Goal: Task Accomplishment & Management: Manage account settings

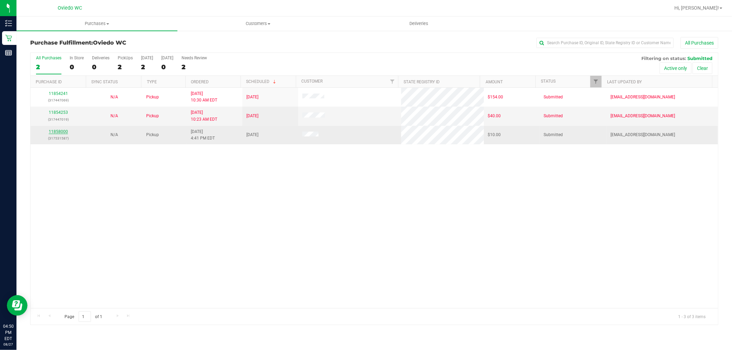
click at [63, 129] on link "11858000" at bounding box center [58, 131] width 19 height 5
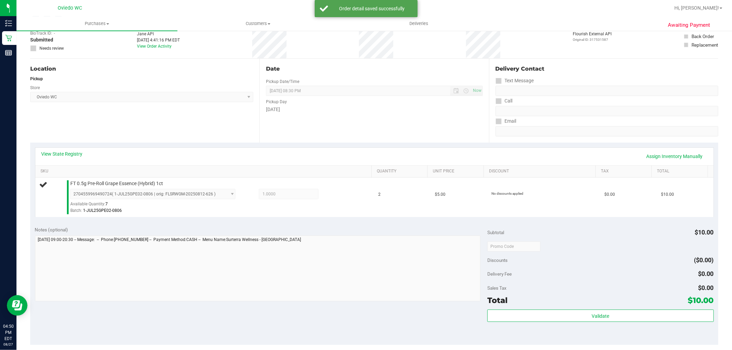
scroll to position [76, 0]
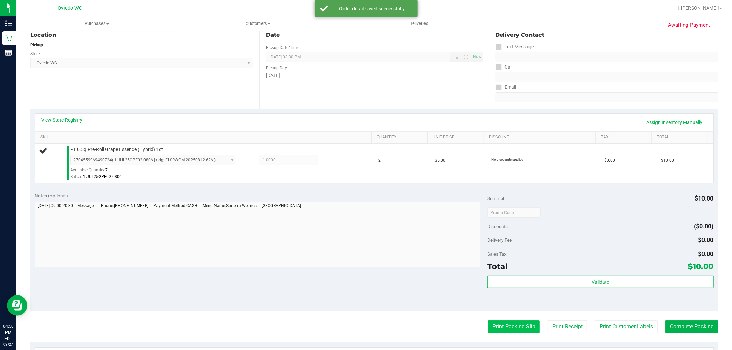
click at [527, 325] on button "Print Packing Slip" at bounding box center [514, 327] width 52 height 13
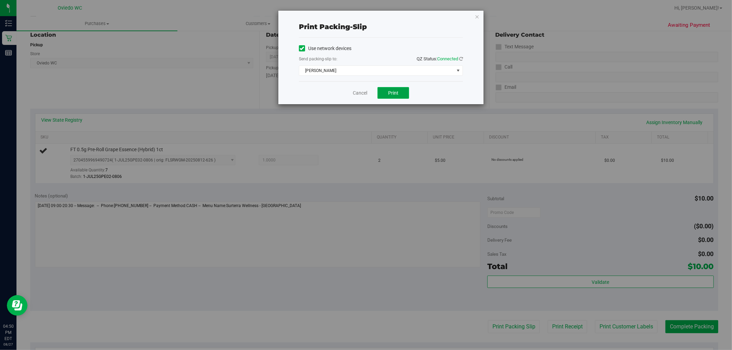
click at [392, 95] on span "Print" at bounding box center [393, 92] width 10 height 5
click at [355, 91] on link "Cancel" at bounding box center [360, 93] width 14 height 7
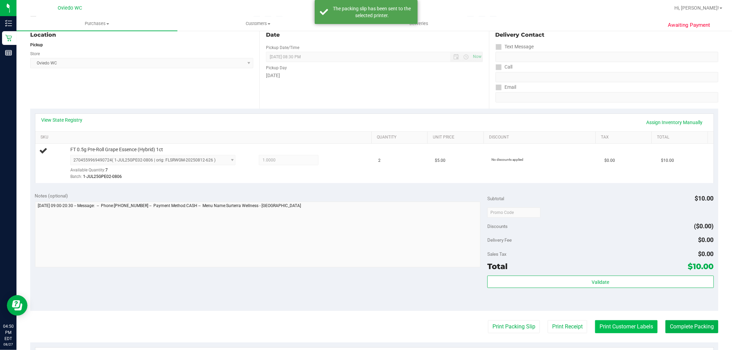
click at [628, 327] on button "Print Customer Labels" at bounding box center [626, 327] width 62 height 13
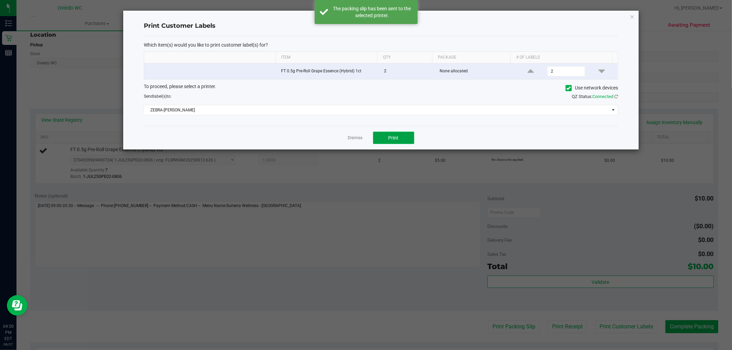
click at [398, 135] on span "Print" at bounding box center [394, 137] width 10 height 5
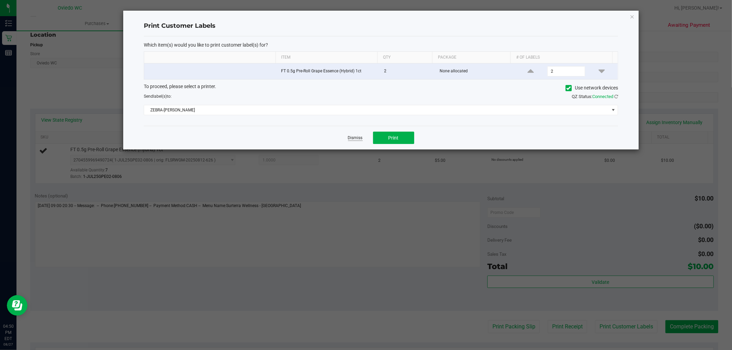
click at [358, 136] on link "Dismiss" at bounding box center [355, 138] width 15 height 6
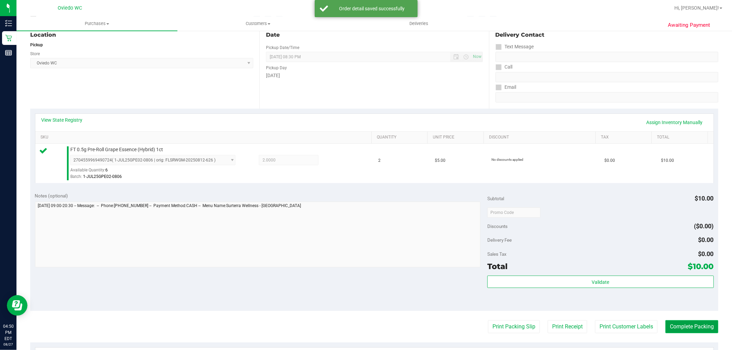
click at [687, 329] on button "Complete Packing" at bounding box center [692, 327] width 53 height 13
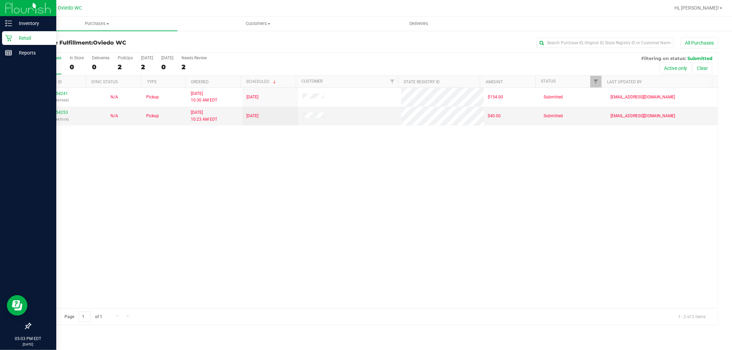
click at [12, 35] on p "Retail" at bounding box center [32, 38] width 41 height 8
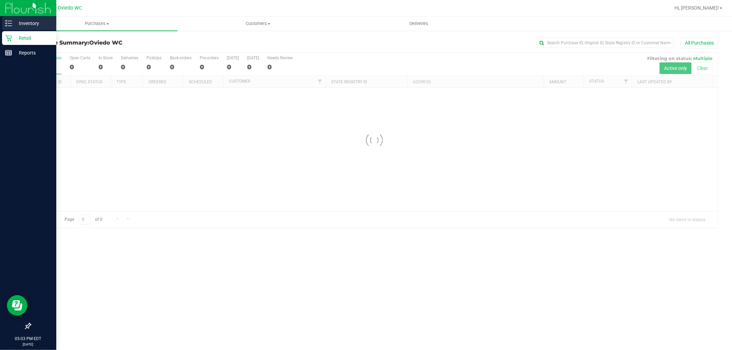
click at [14, 21] on p "Inventory" at bounding box center [32, 23] width 41 height 8
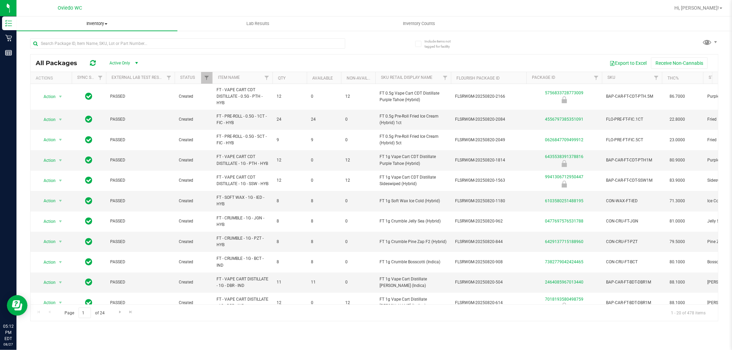
click at [100, 22] on span "Inventory" at bounding box center [96, 24] width 161 height 6
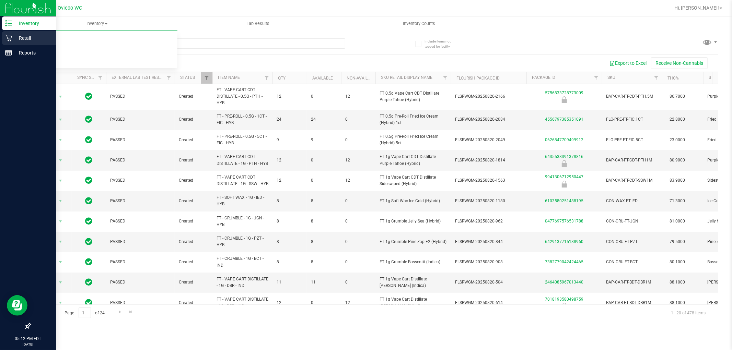
click at [10, 33] on div "Retail" at bounding box center [29, 38] width 54 height 14
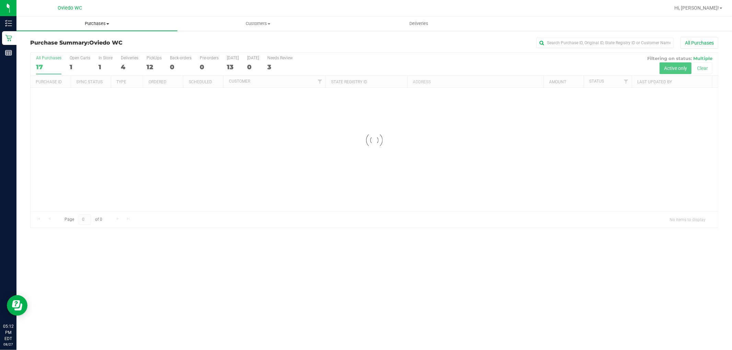
click at [100, 22] on span "Purchases" at bounding box center [96, 24] width 161 height 6
click at [100, 50] on li "Fulfillment" at bounding box center [96, 50] width 161 height 8
